Goal: Information Seeking & Learning: Learn about a topic

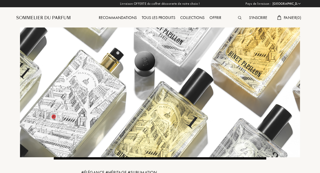
select select "FR"
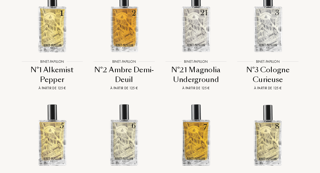
scroll to position [788, 0]
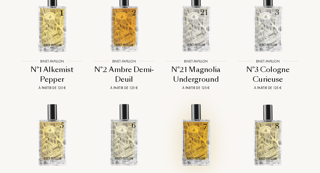
click at [190, 112] on img at bounding box center [196, 134] width 65 height 65
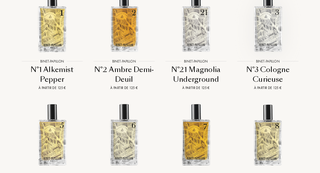
click at [264, 5] on img at bounding box center [268, 21] width 65 height 65
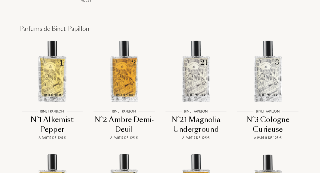
scroll to position [730, 0]
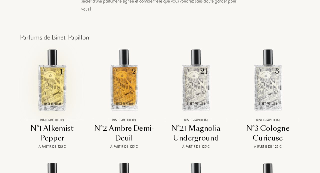
click at [63, 48] on img at bounding box center [52, 80] width 65 height 65
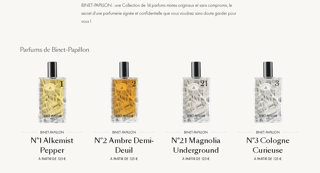
scroll to position [715, 0]
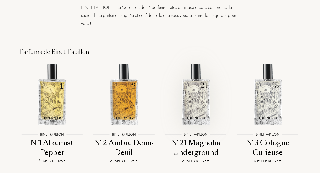
click at [193, 71] on img at bounding box center [196, 94] width 65 height 65
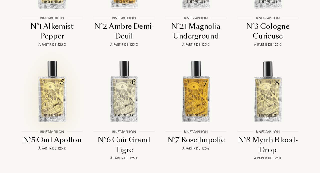
scroll to position [833, 0]
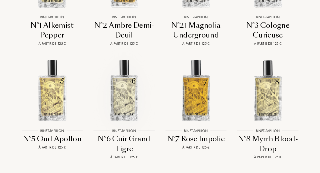
click at [119, 68] on img at bounding box center [124, 90] width 65 height 65
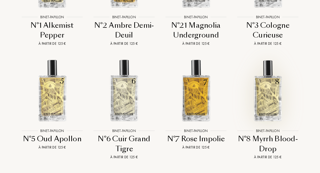
click at [265, 66] on img at bounding box center [268, 90] width 65 height 65
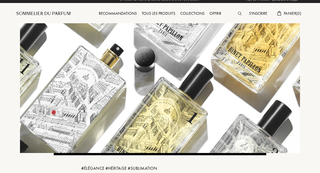
scroll to position [0, 0]
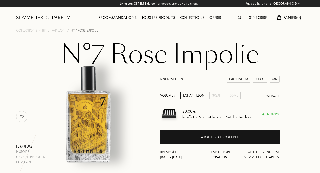
select select "FR"
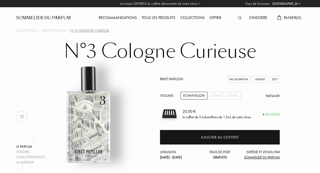
select select "FR"
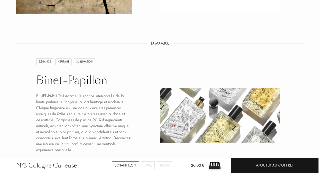
scroll to position [415, 0]
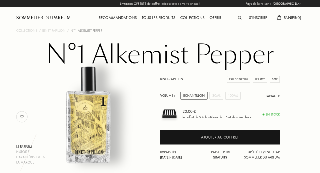
select select "FR"
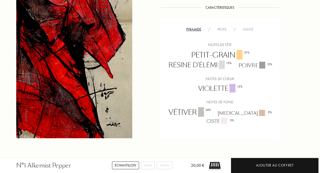
scroll to position [316, 0]
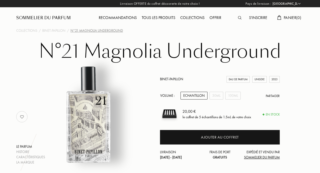
select select "FR"
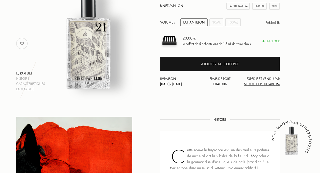
scroll to position [48, 0]
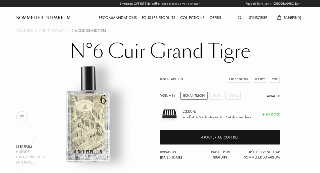
select select "FR"
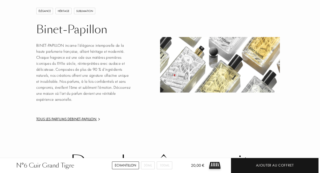
scroll to position [500, 0]
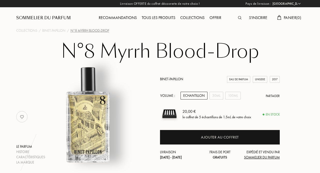
select select "FR"
click at [220, 98] on div "30mL" at bounding box center [217, 96] width 14 height 8
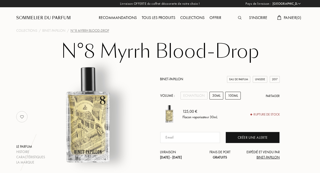
click at [235, 96] on div "100mL" at bounding box center [234, 96] width 16 height 8
